Goal: Information Seeking & Learning: Learn about a topic

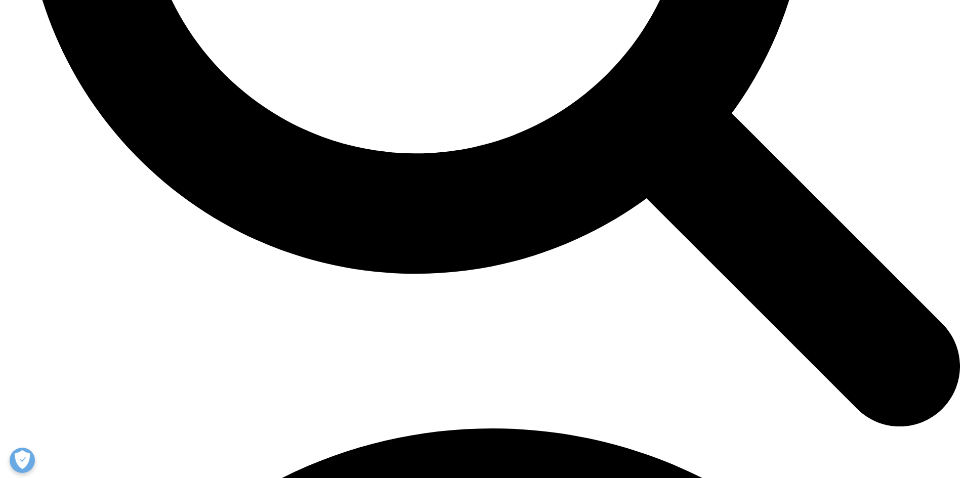
scroll to position [2359, 0]
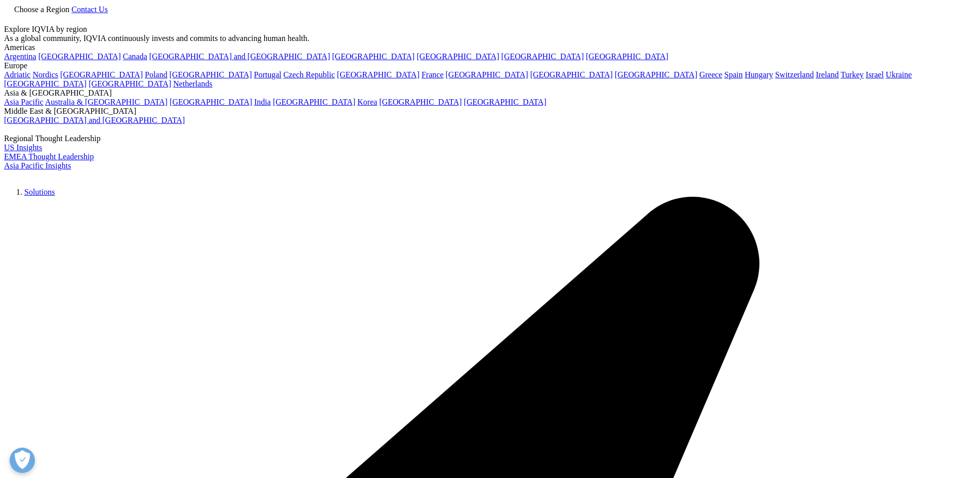
type input "market research"
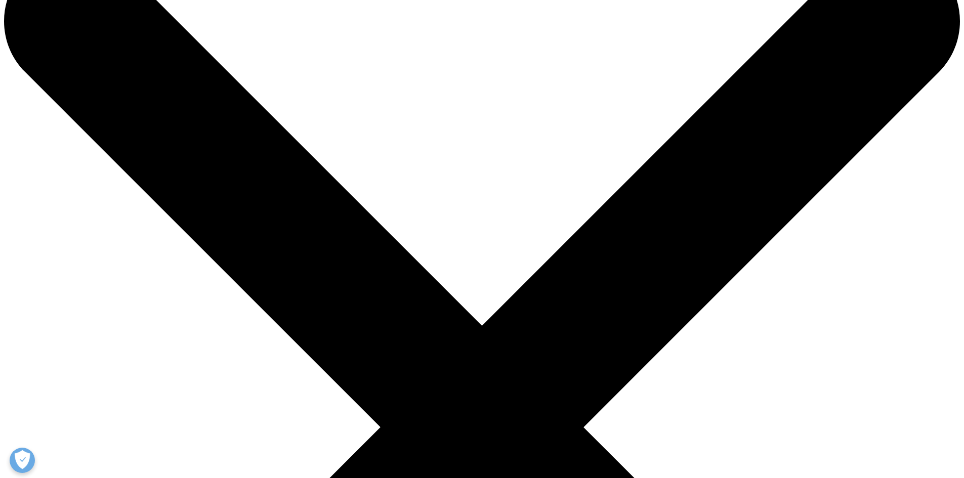
scroll to position [66, 0]
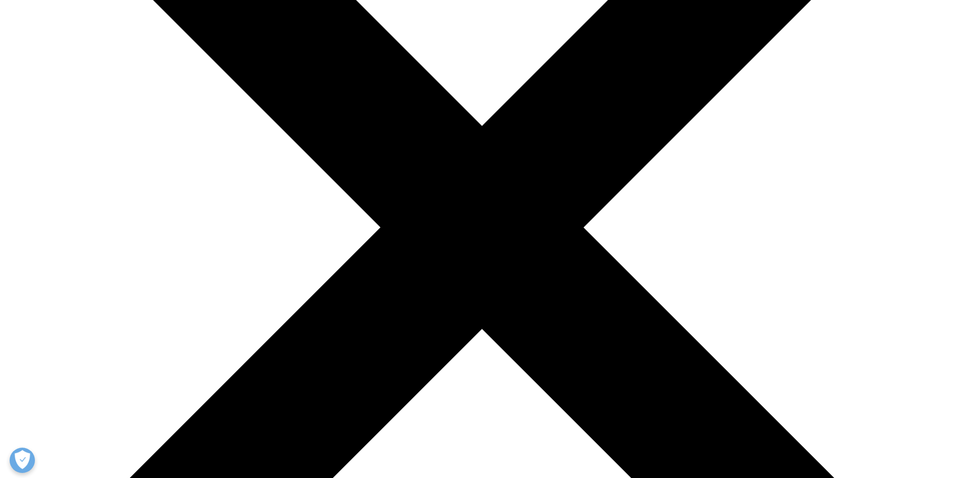
scroll to position [266, 0]
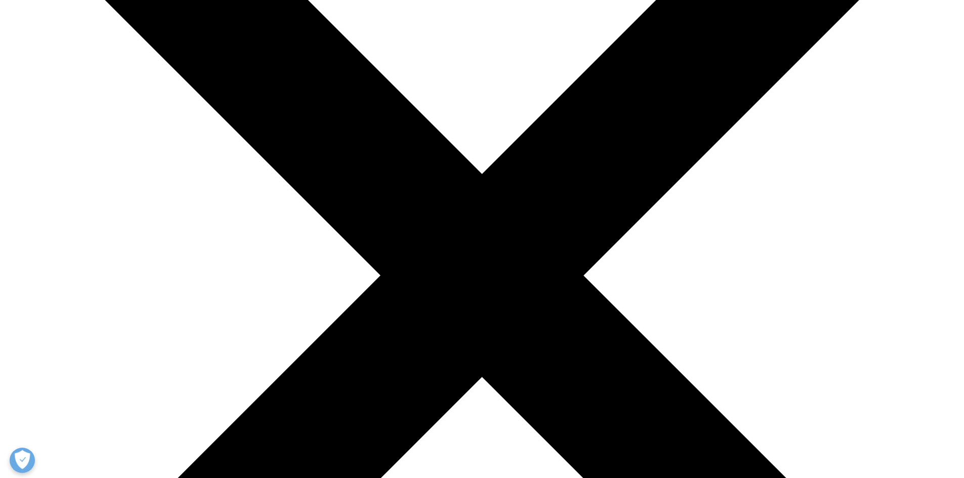
scroll to position [0, 0]
